Goal: Check status: Check status

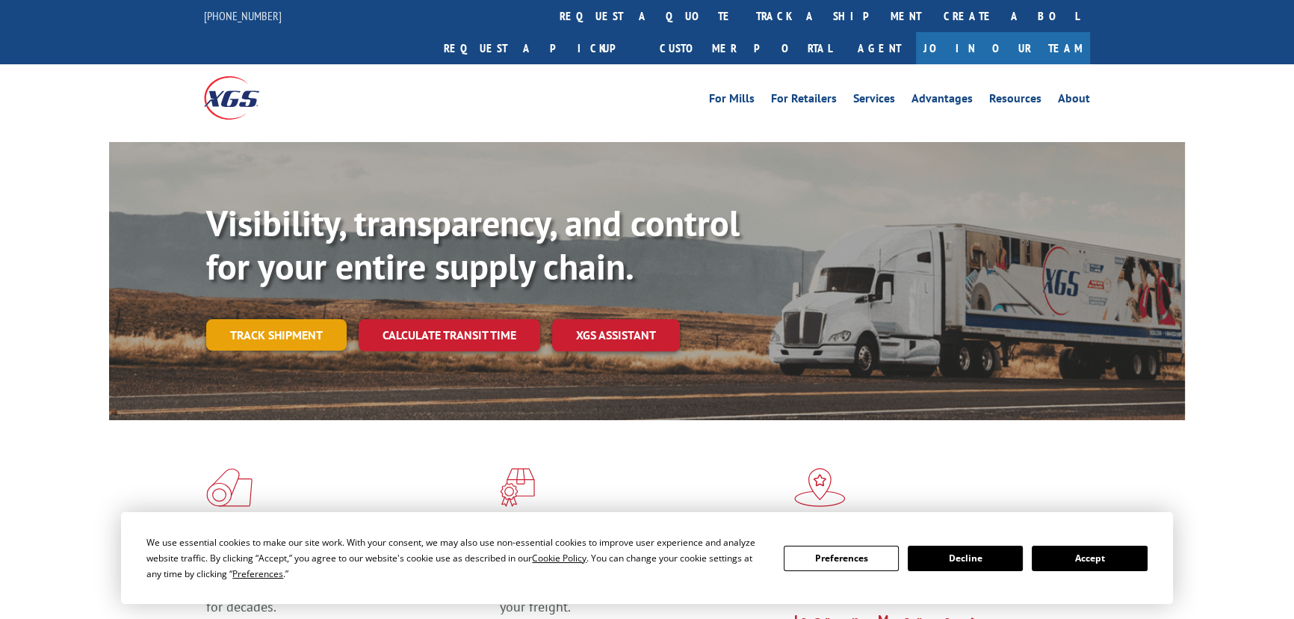
click at [248, 319] on link "Track shipment" at bounding box center [276, 334] width 140 height 31
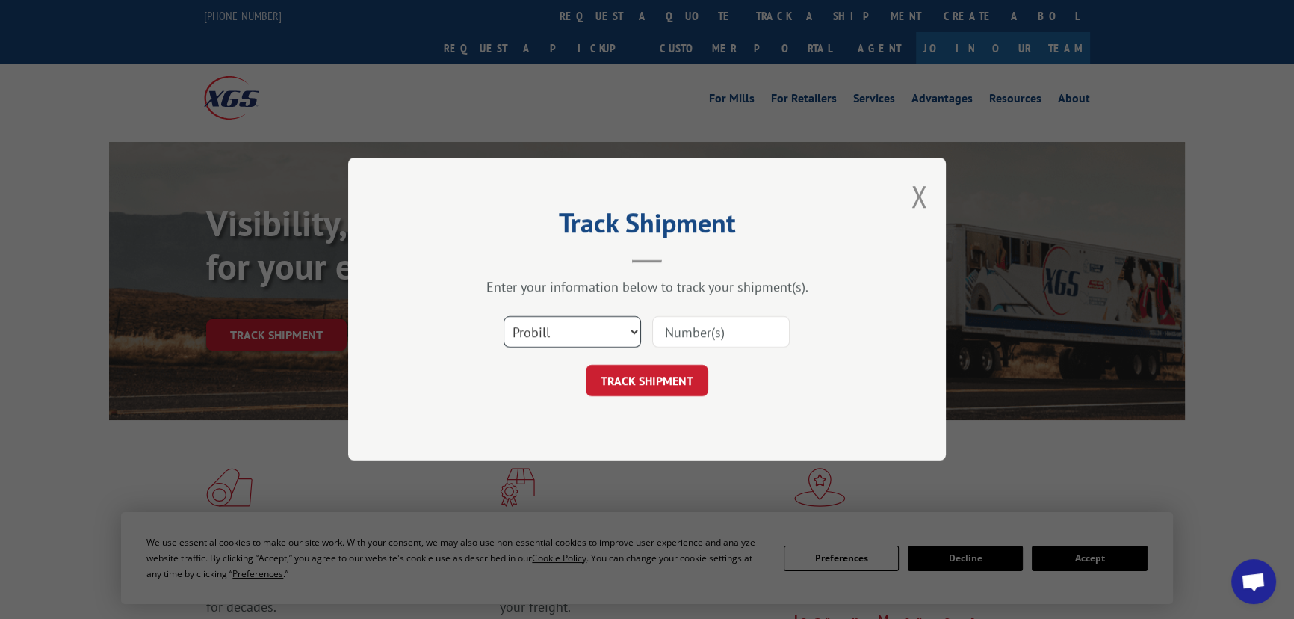
click at [583, 345] on select "Select category... Probill BOL PO" at bounding box center [572, 332] width 137 height 31
select select "bol"
click at [504, 317] on select "Select category... Probill BOL PO" at bounding box center [572, 332] width 137 height 31
click at [685, 342] on input at bounding box center [720, 332] width 137 height 31
click at [679, 339] on input at bounding box center [720, 332] width 137 height 31
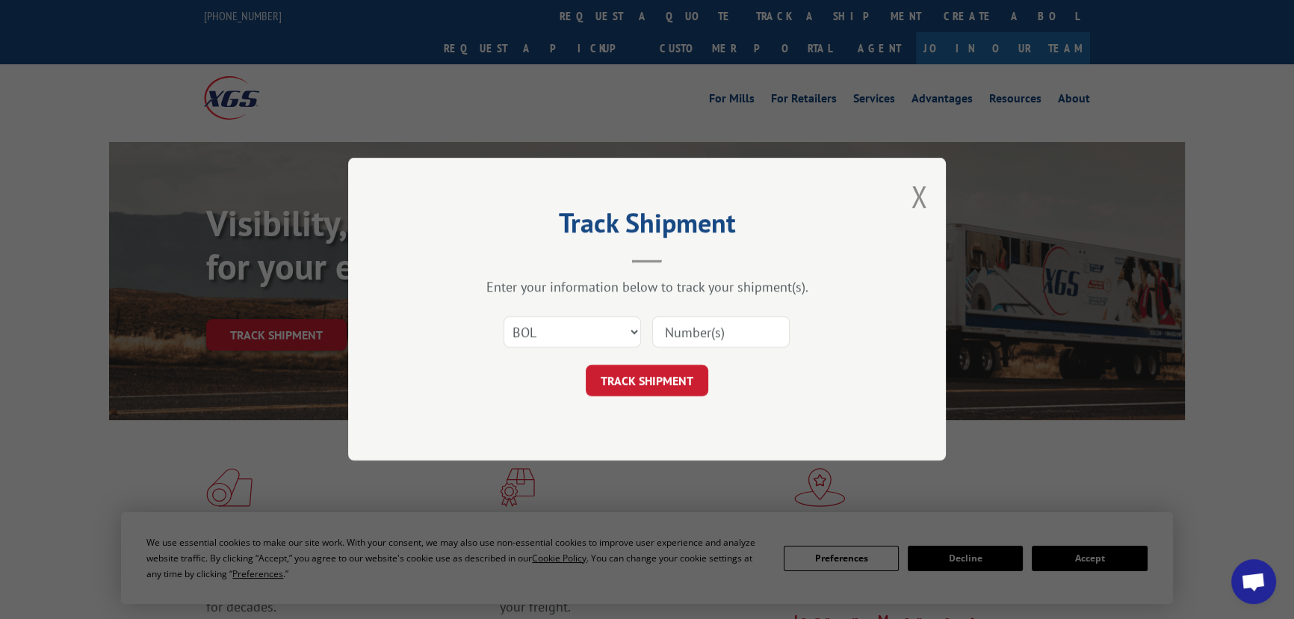
click at [681, 335] on input at bounding box center [720, 332] width 137 height 31
paste input "868899"
type input "868899"
click at [650, 379] on button "TRACK SHIPMENT" at bounding box center [647, 380] width 123 height 31
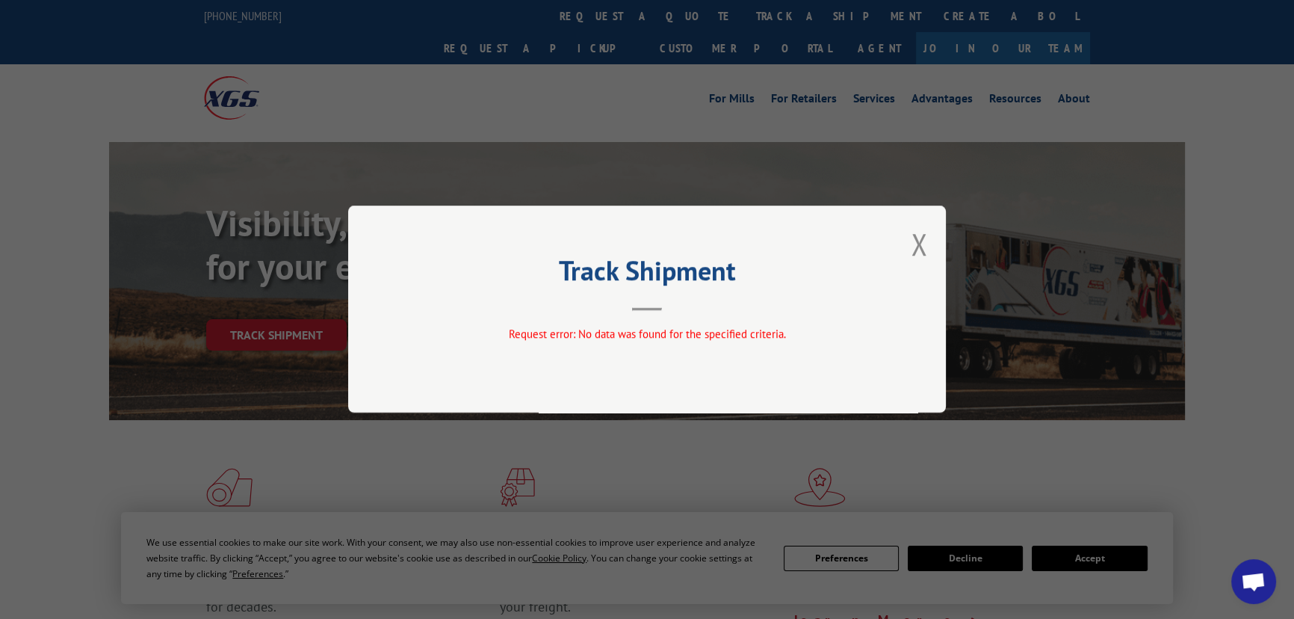
click at [913, 241] on button "Close modal" at bounding box center [919, 244] width 16 height 40
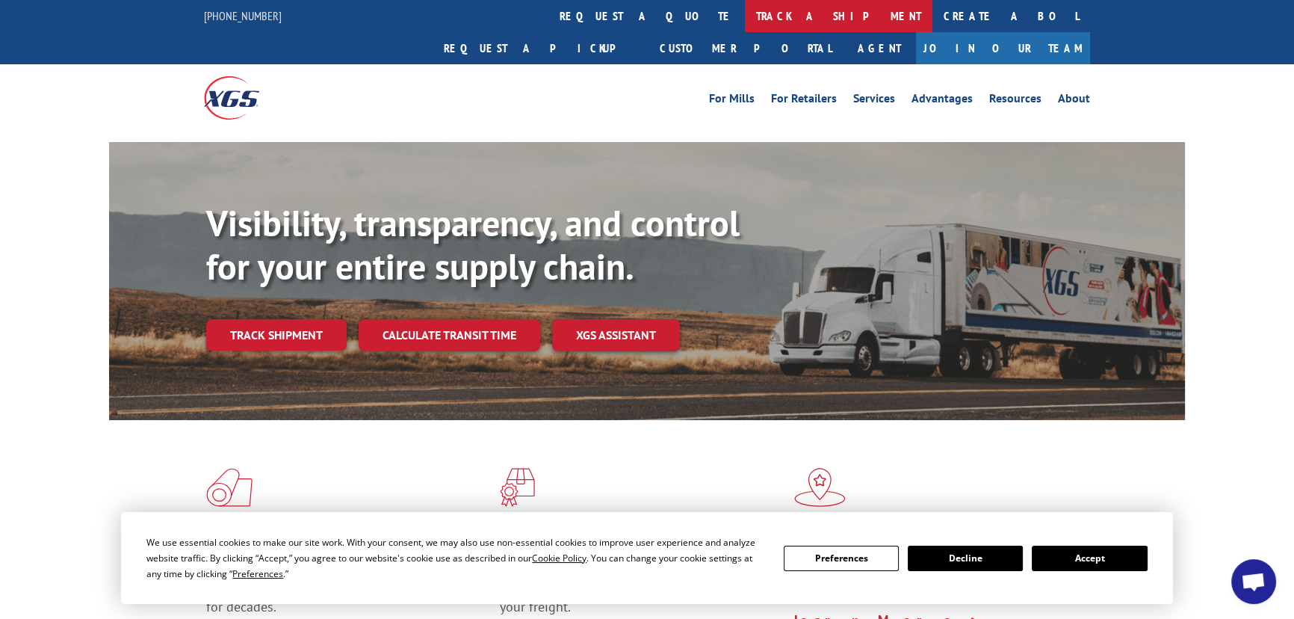
click at [745, 11] on link "track a shipment" at bounding box center [839, 16] width 188 height 32
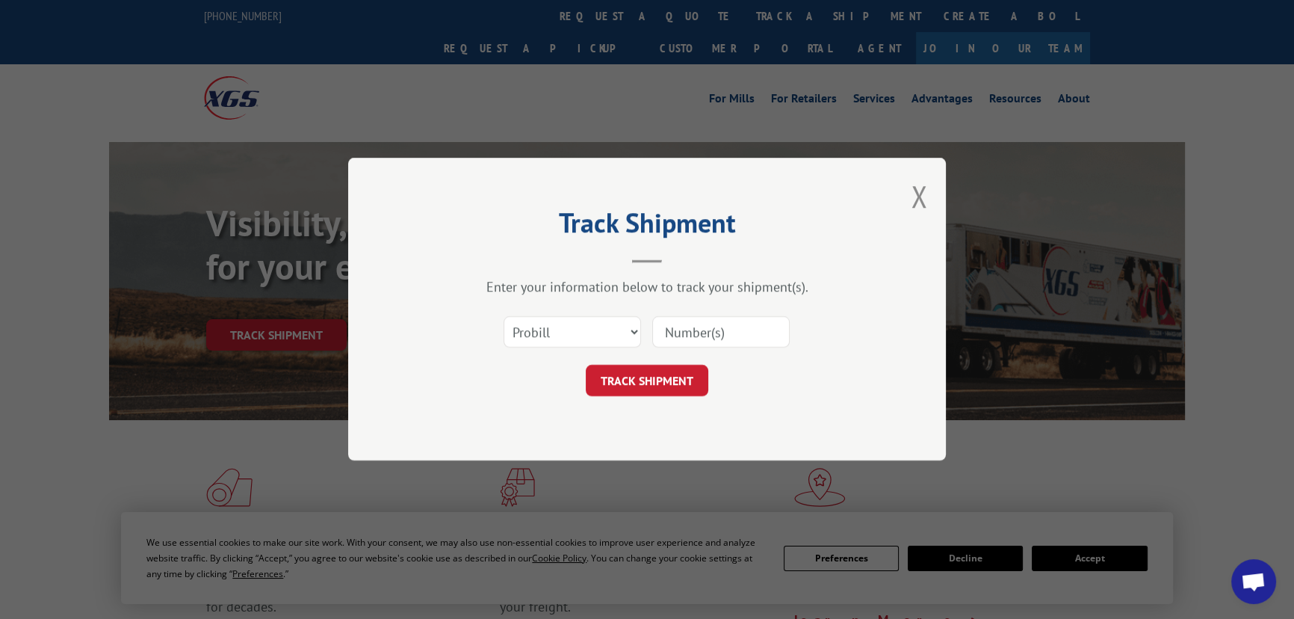
click at [557, 350] on div "Select category... Probill BOL PO" at bounding box center [647, 332] width 448 height 49
click at [569, 334] on select "Select category... Probill BOL PO" at bounding box center [572, 332] width 137 height 31
click at [663, 332] on input at bounding box center [720, 332] width 137 height 31
click at [684, 330] on input at bounding box center [720, 332] width 137 height 31
paste input "868899"
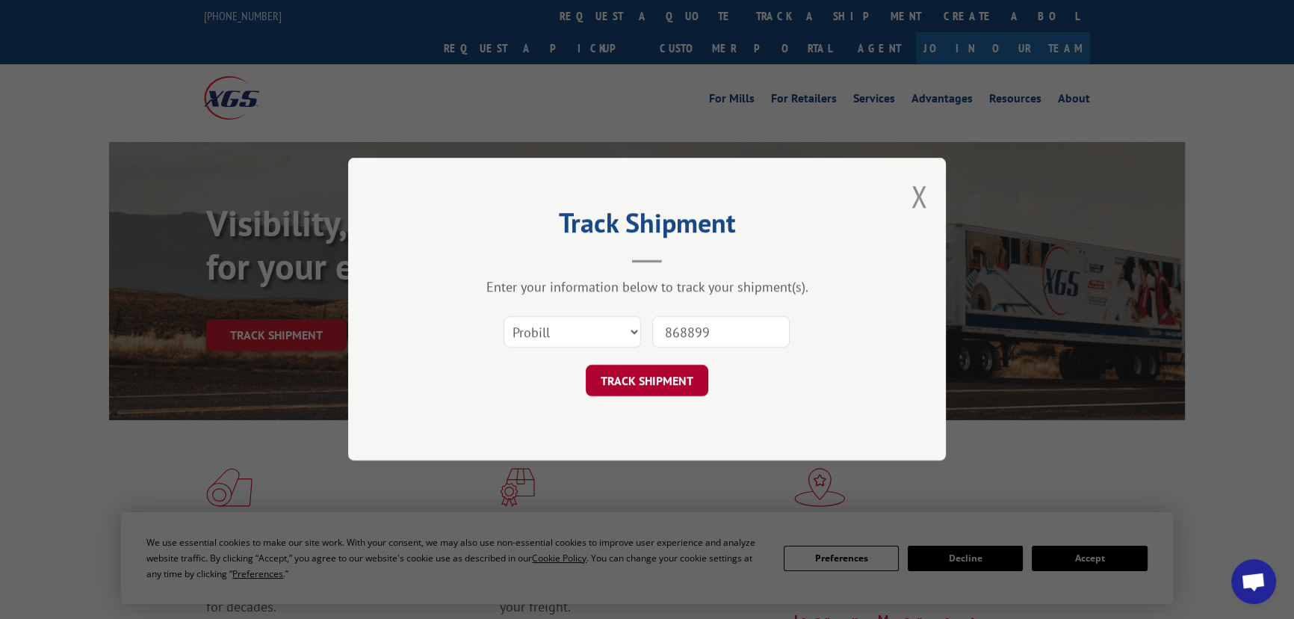
type input "868899"
click at [653, 380] on button "TRACK SHIPMENT" at bounding box center [647, 380] width 123 height 31
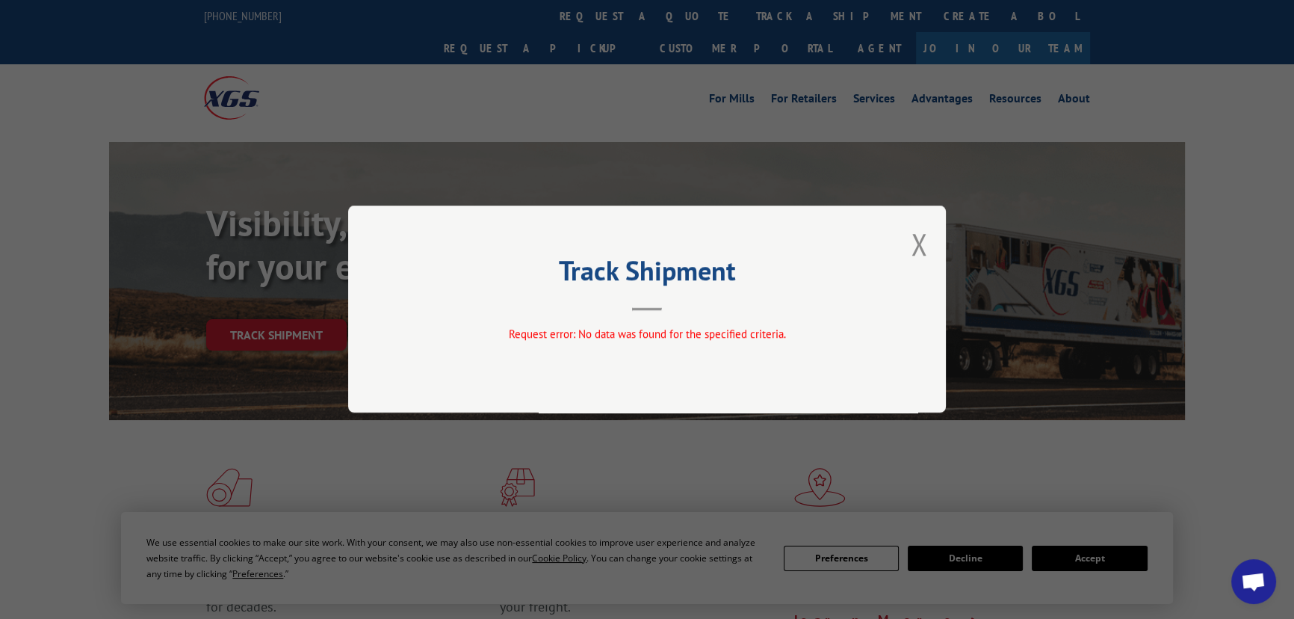
click at [940, 244] on div "Track Shipment Request error: No data was found for the specified criteria." at bounding box center [647, 308] width 598 height 207
click at [921, 245] on button "Close modal" at bounding box center [919, 244] width 16 height 40
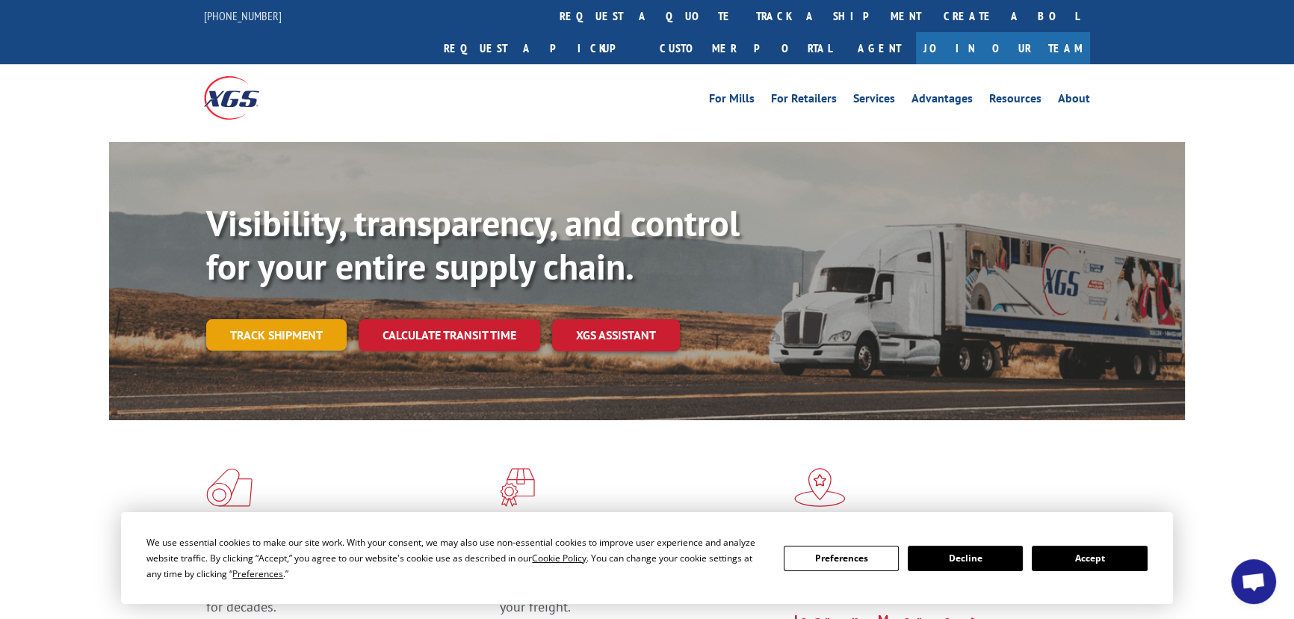
click at [278, 319] on link "Track shipment" at bounding box center [276, 334] width 140 height 31
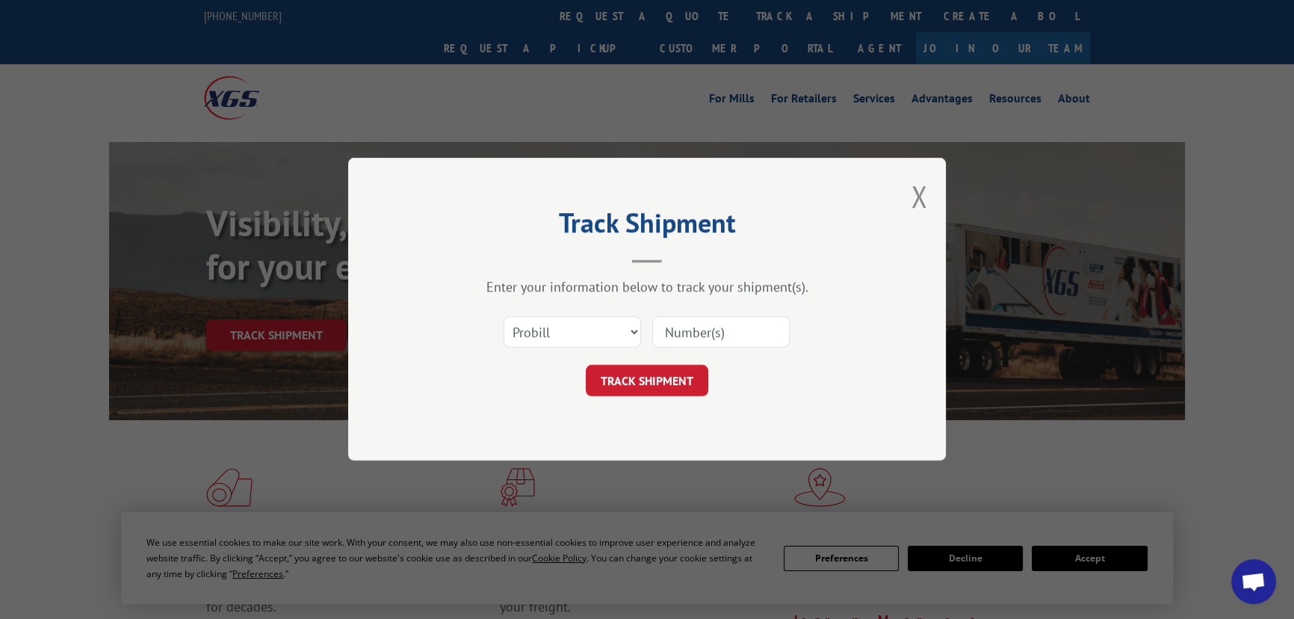
click at [548, 315] on div "Select category... Probill BOL PO" at bounding box center [572, 332] width 136 height 34
click at [573, 328] on select "Select category... Probill BOL PO" at bounding box center [572, 332] width 137 height 31
select select "po"
click at [504, 317] on select "Select category... Probill BOL PO" at bounding box center [572, 332] width 137 height 31
click at [684, 333] on input at bounding box center [720, 332] width 137 height 31
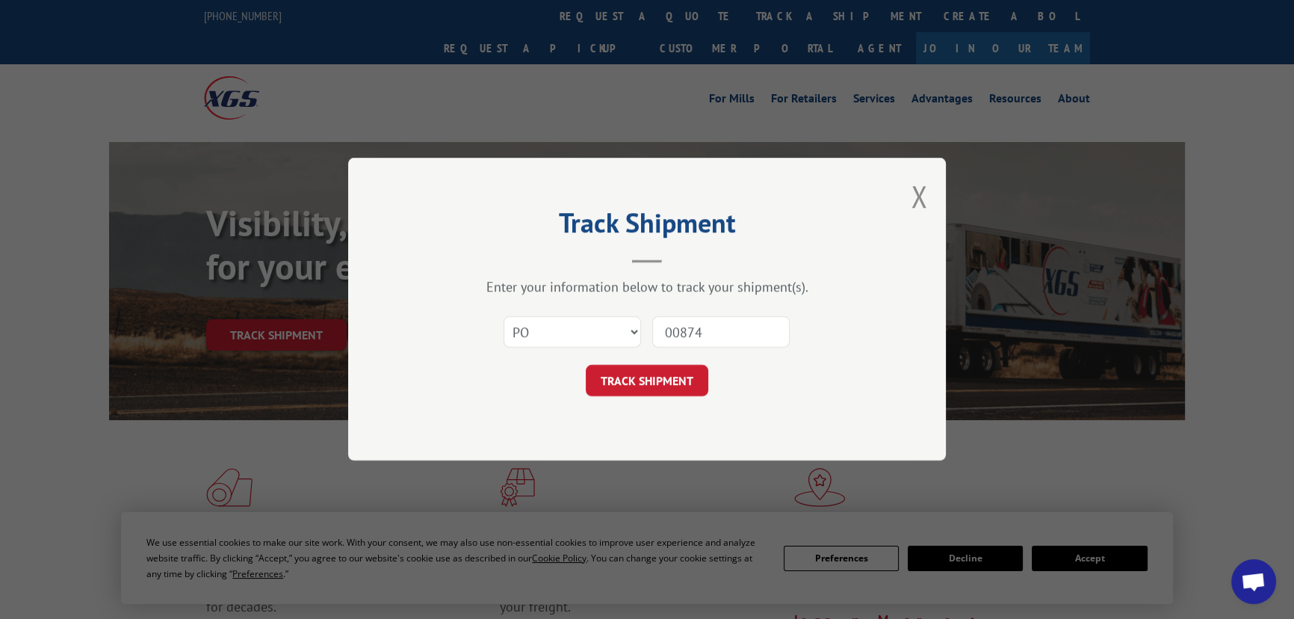
type input "008747"
click button "TRACK SHIPMENT" at bounding box center [647, 380] width 123 height 31
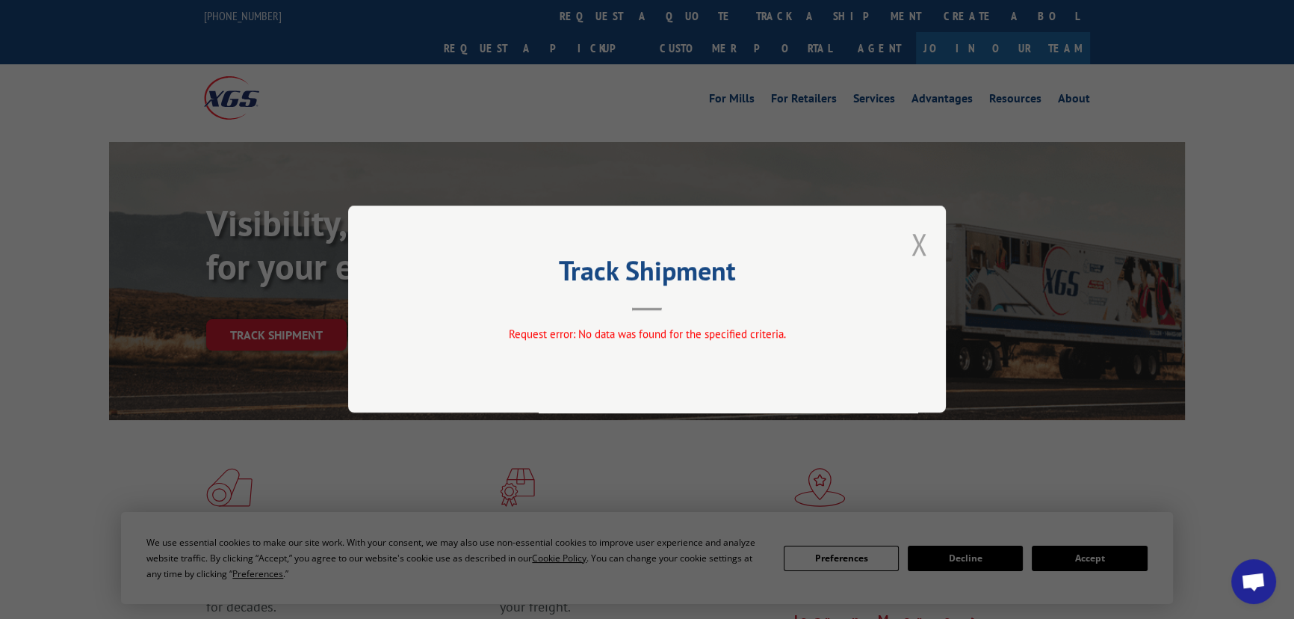
click at [925, 254] on button "Close modal" at bounding box center [919, 244] width 16 height 40
